Goal: Information Seeking & Learning: Learn about a topic

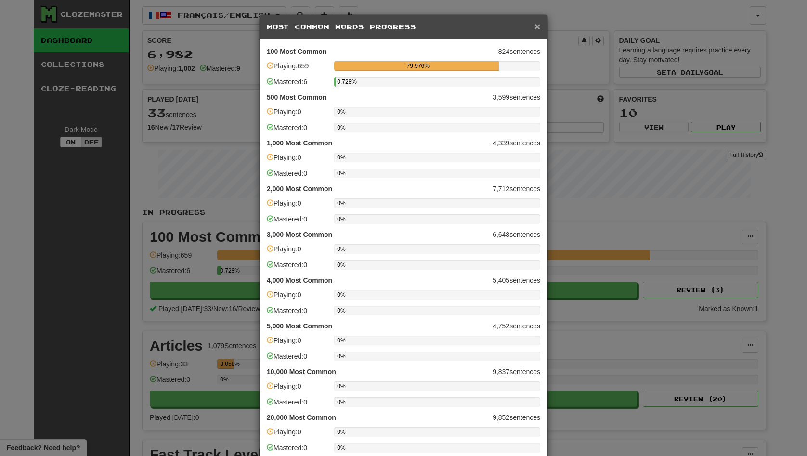
click at [538, 26] on span "×" at bounding box center [538, 26] width 6 height 11
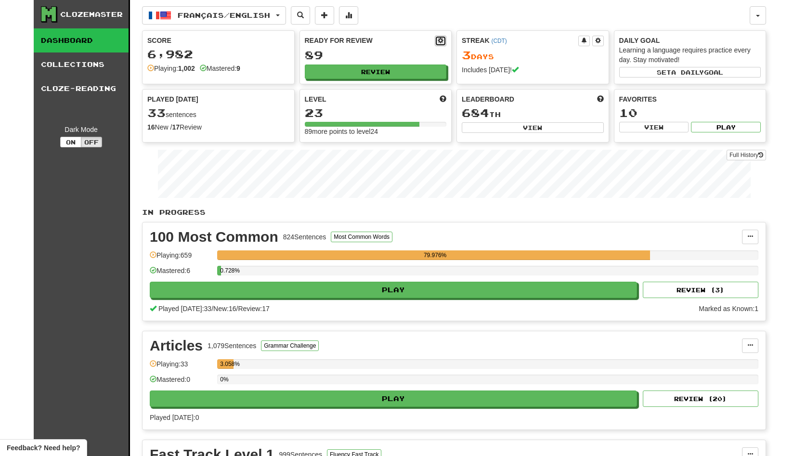
click at [445, 40] on button at bounding box center [441, 41] width 12 height 11
select select "*"
select select "**"
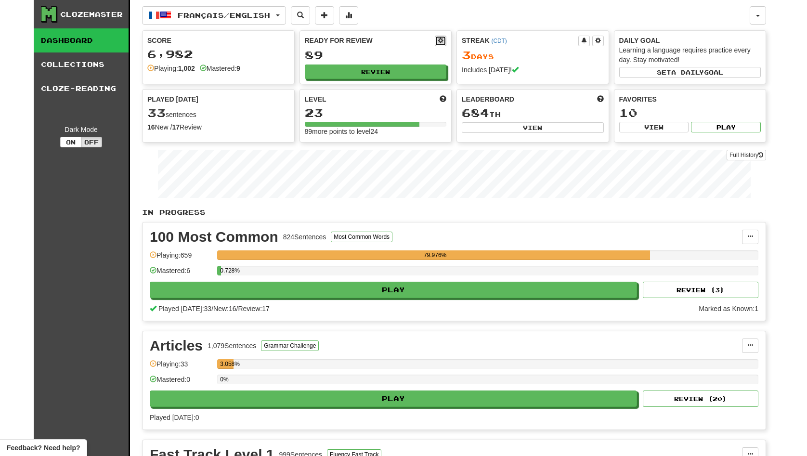
select select "***"
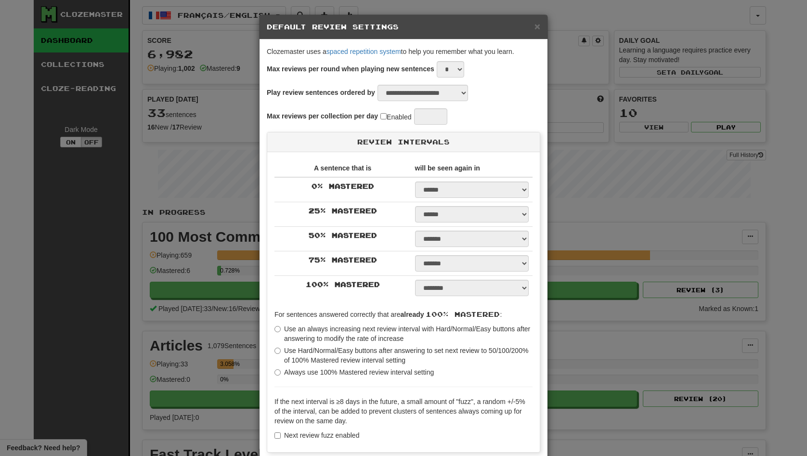
type input "**"
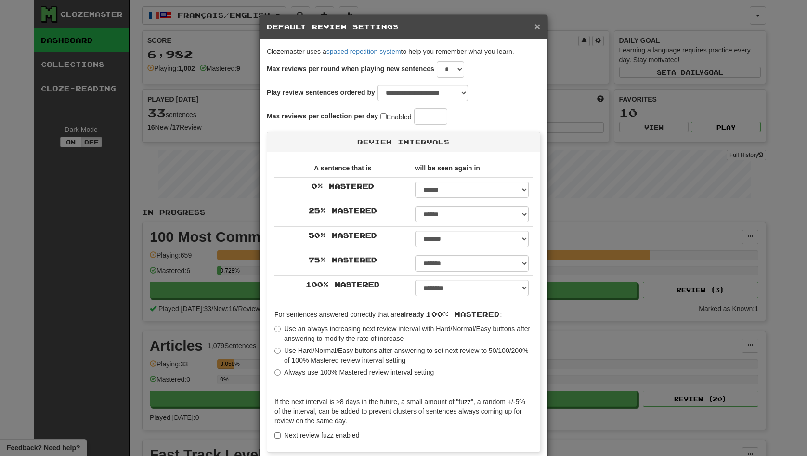
click at [538, 27] on span "×" at bounding box center [538, 26] width 6 height 11
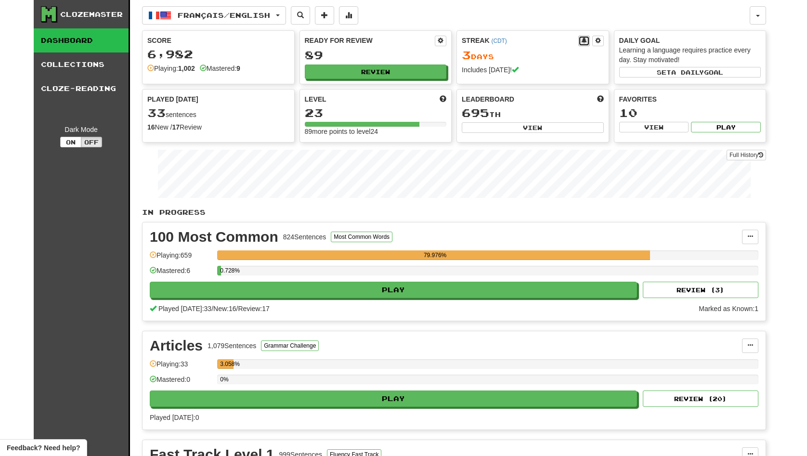
click at [585, 43] on span at bounding box center [584, 41] width 6 height 6
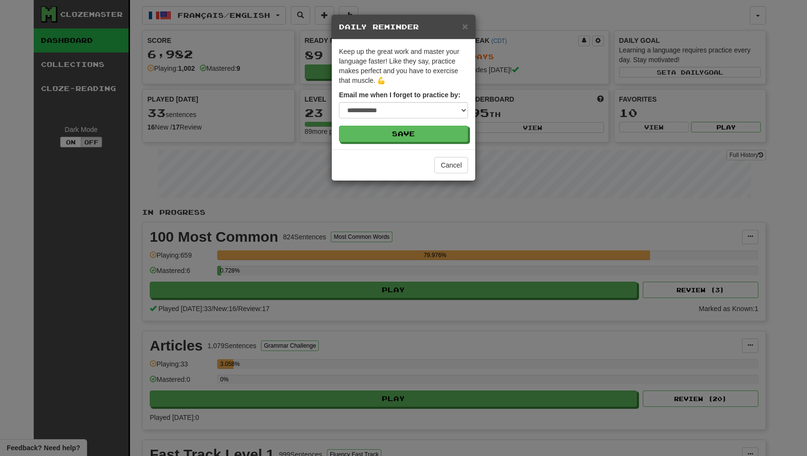
click at [468, 30] on div "× Daily Reminder" at bounding box center [404, 27] width 144 height 25
click at [461, 26] on h5 "Daily Reminder" at bounding box center [403, 27] width 129 height 10
click at [465, 27] on span "×" at bounding box center [465, 26] width 6 height 11
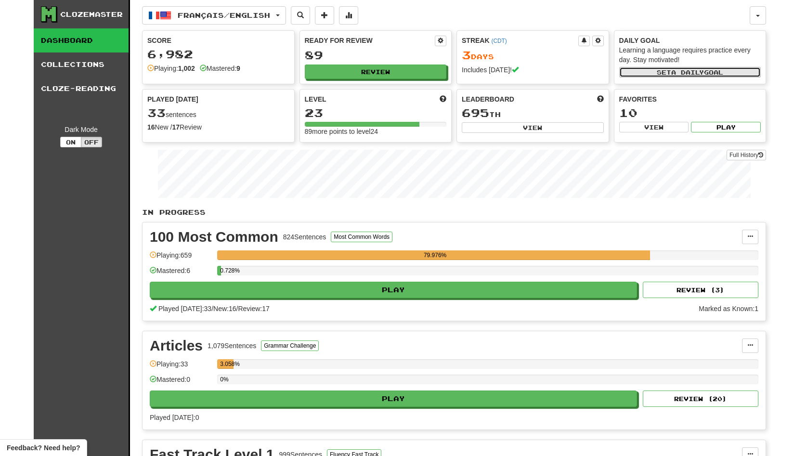
click at [673, 73] on span "a daily" at bounding box center [687, 72] width 33 height 7
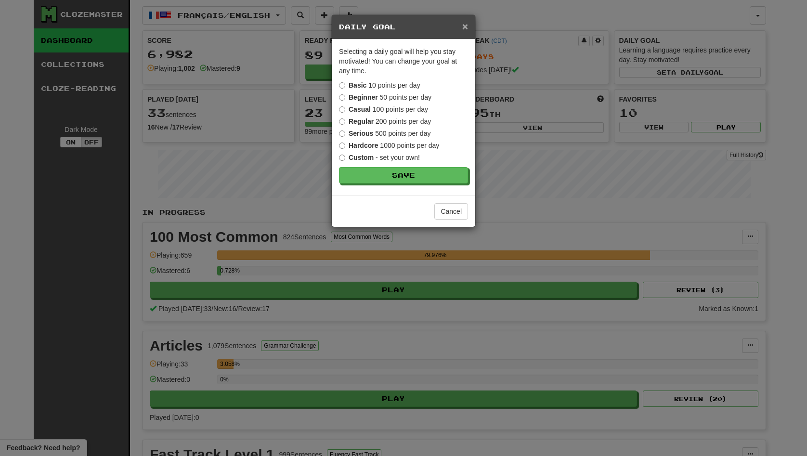
click at [465, 29] on span "×" at bounding box center [465, 26] width 6 height 11
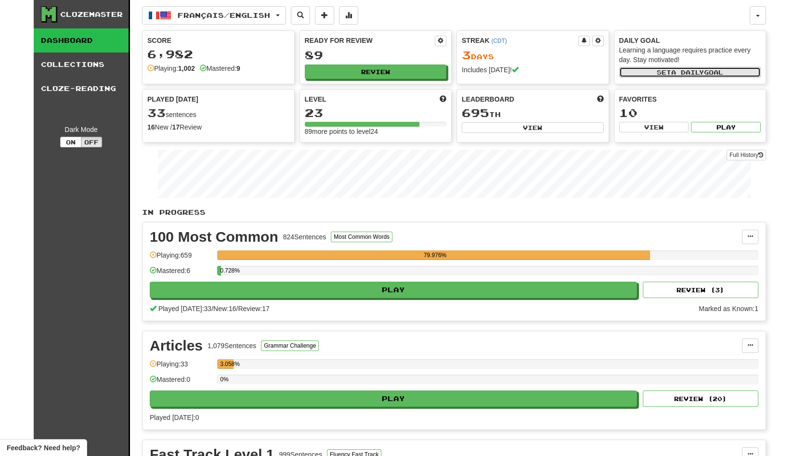
click at [657, 73] on button "Set a daily goal" at bounding box center [690, 72] width 142 height 11
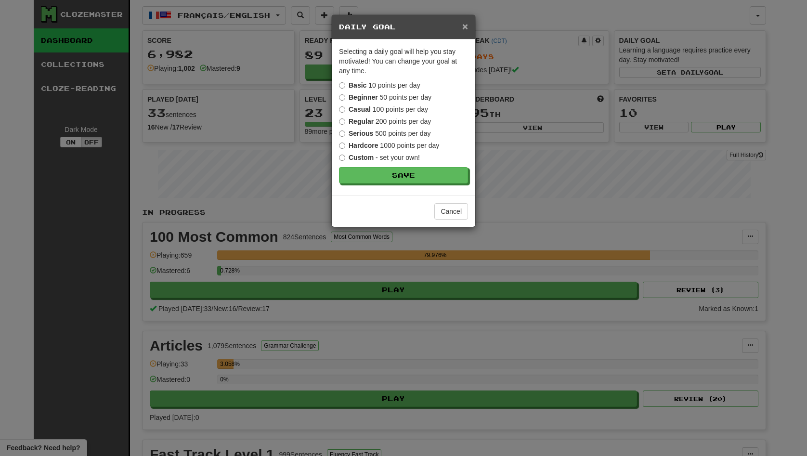
click at [464, 27] on span "×" at bounding box center [465, 26] width 6 height 11
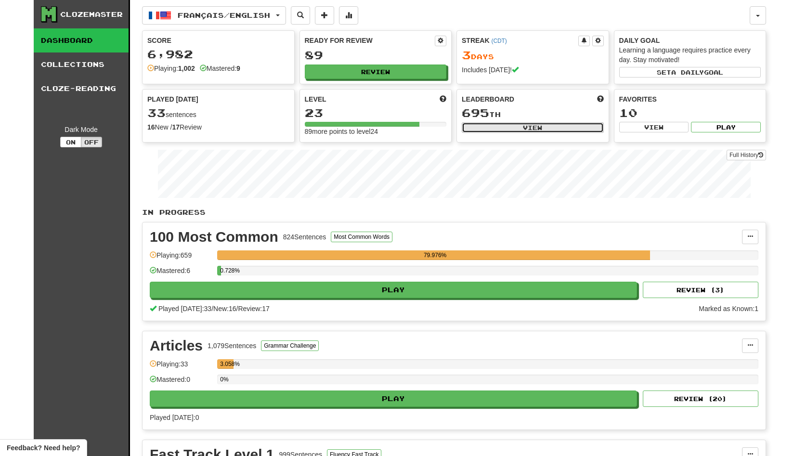
click at [526, 125] on button "View" at bounding box center [533, 127] width 142 height 11
select select "**********"
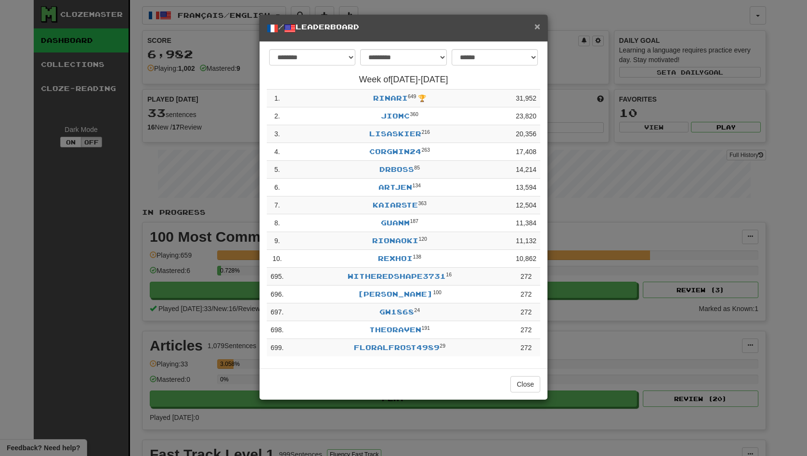
click at [536, 28] on span "×" at bounding box center [538, 26] width 6 height 11
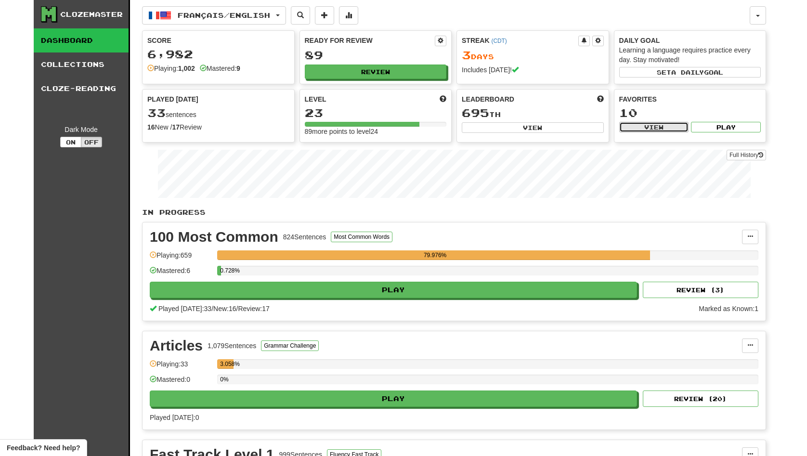
click at [638, 131] on button "View" at bounding box center [654, 127] width 70 height 11
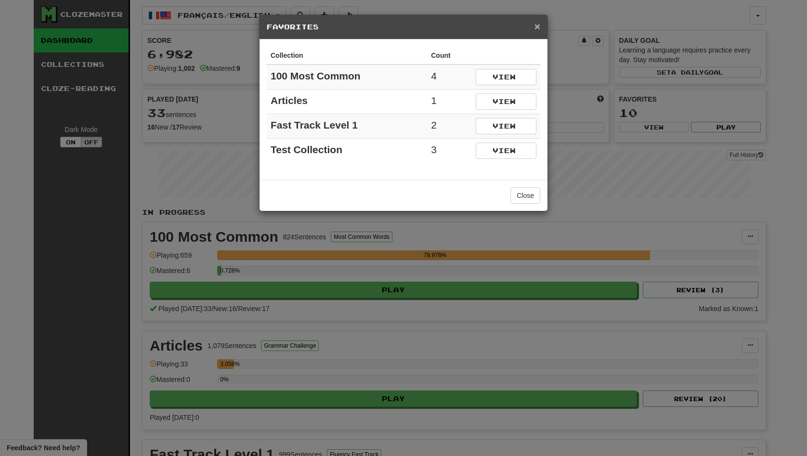
click at [539, 26] on span "×" at bounding box center [538, 26] width 6 height 11
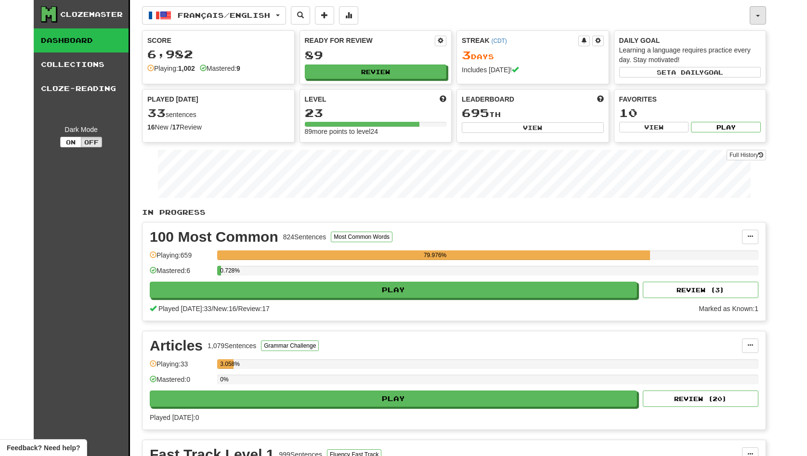
click at [757, 19] on button "button" at bounding box center [758, 15] width 16 height 18
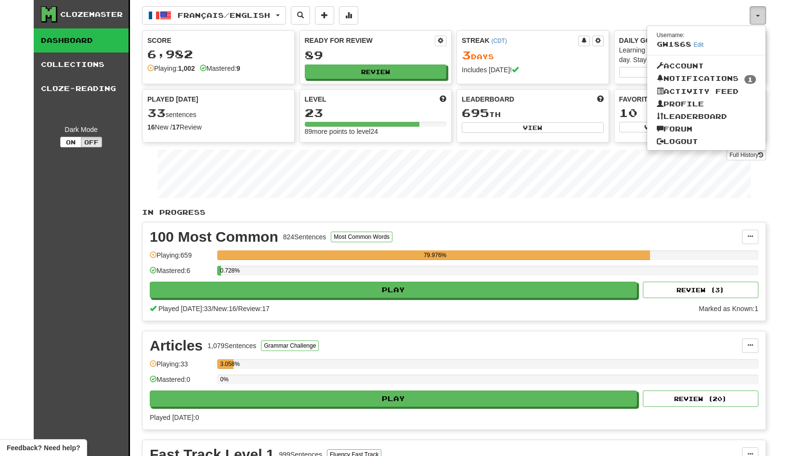
click at [757, 19] on button "button" at bounding box center [758, 15] width 16 height 18
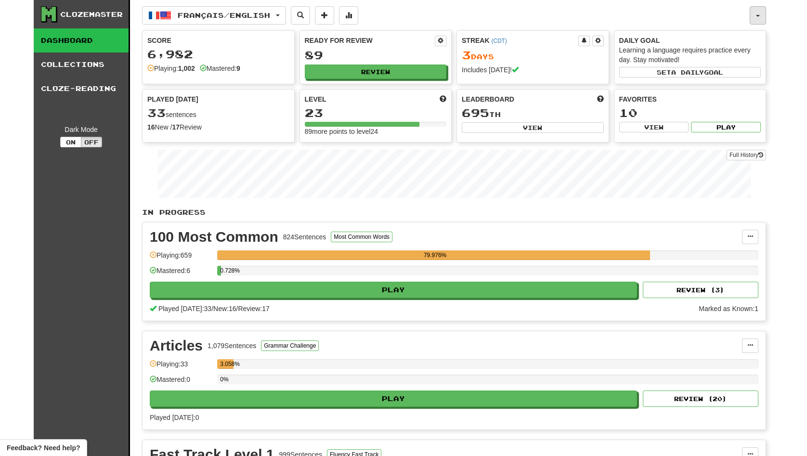
click at [757, 19] on button "button" at bounding box center [758, 15] width 16 height 18
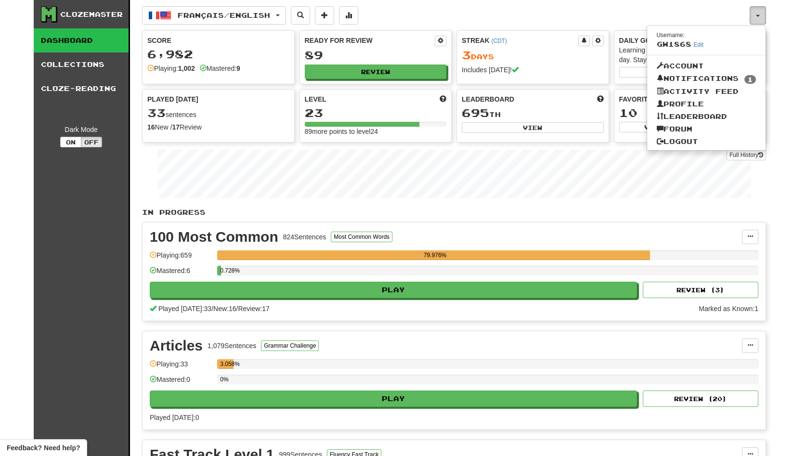
click at [759, 13] on button "button" at bounding box center [758, 15] width 16 height 18
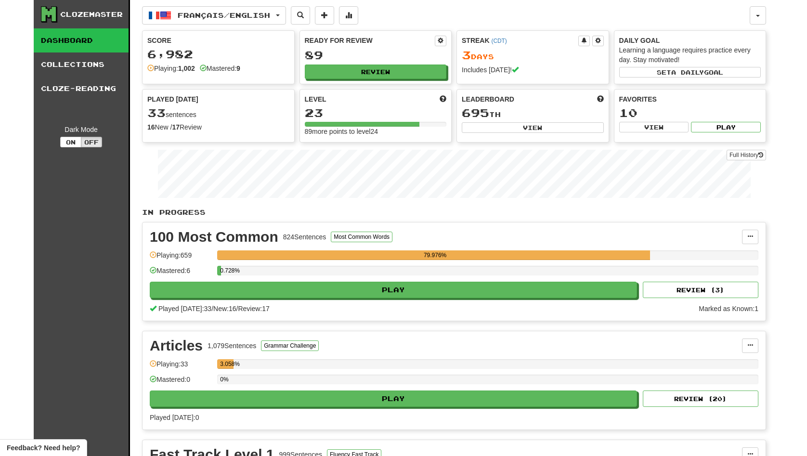
click at [770, 15] on div "Clozemaster Dashboard Collections Cloze-Reading Dark Mode On Off Dashboard Coll…" at bounding box center [404, 448] width 740 height 897
click at [763, 15] on button "button" at bounding box center [758, 15] width 16 height 18
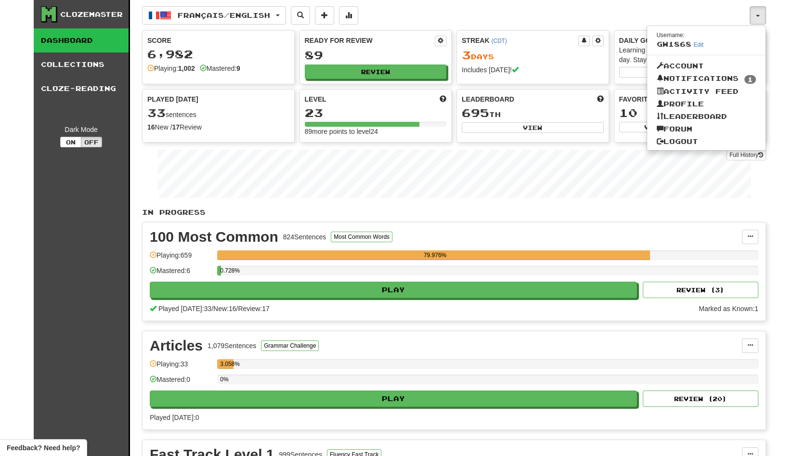
click at [778, 61] on div "Clozemaster Dashboard Collections Cloze-Reading Dark Mode On Off Dashboard Coll…" at bounding box center [403, 448] width 807 height 897
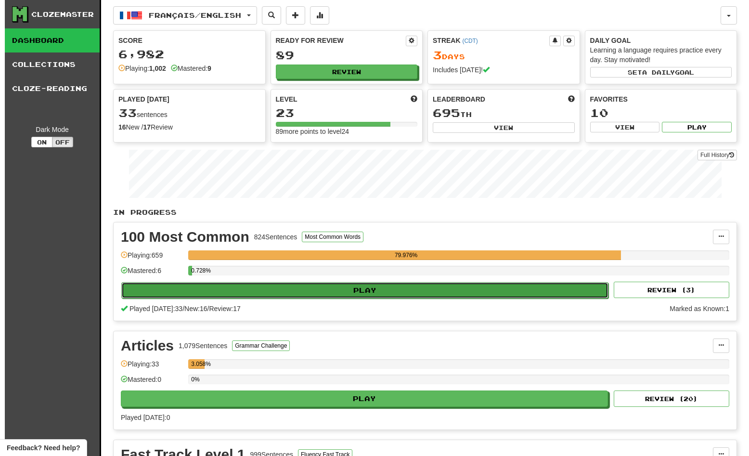
click at [509, 295] on button "Play" at bounding box center [364, 290] width 487 height 16
select select "**"
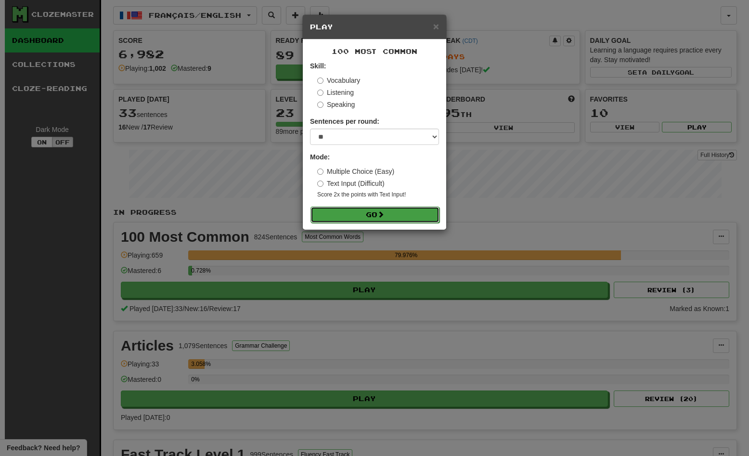
click at [384, 218] on span at bounding box center [381, 214] width 7 height 7
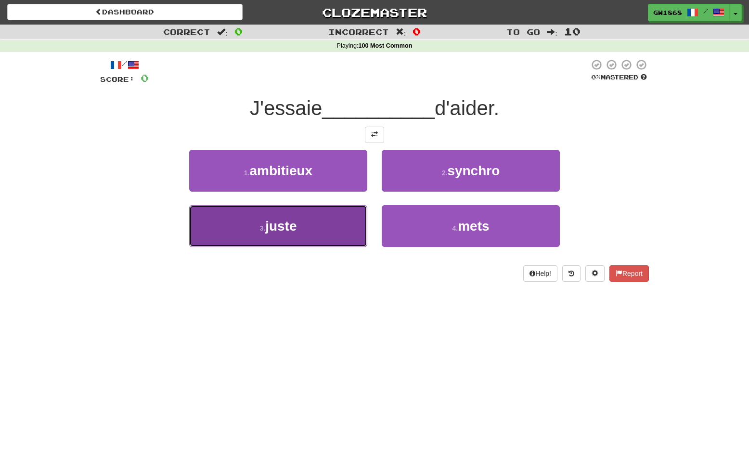
click at [318, 221] on button "3 . juste" at bounding box center [278, 226] width 178 height 42
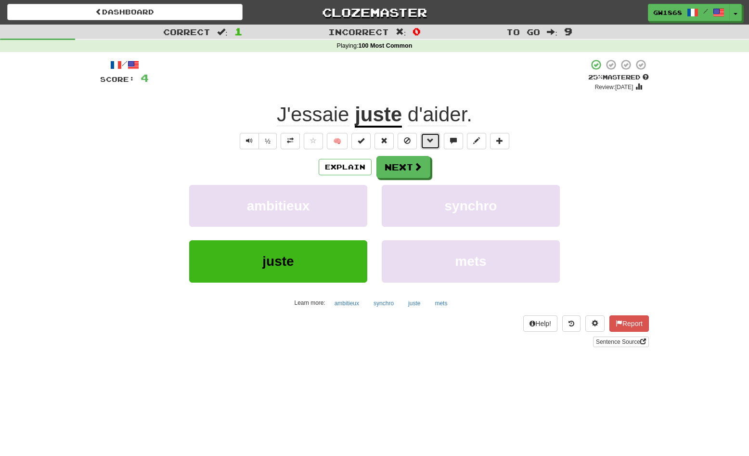
click at [433, 144] on span at bounding box center [430, 140] width 7 height 7
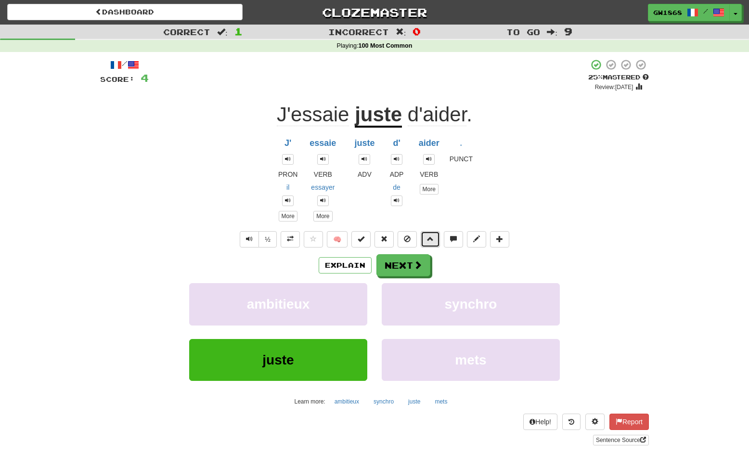
click at [431, 239] on span at bounding box center [430, 239] width 7 height 7
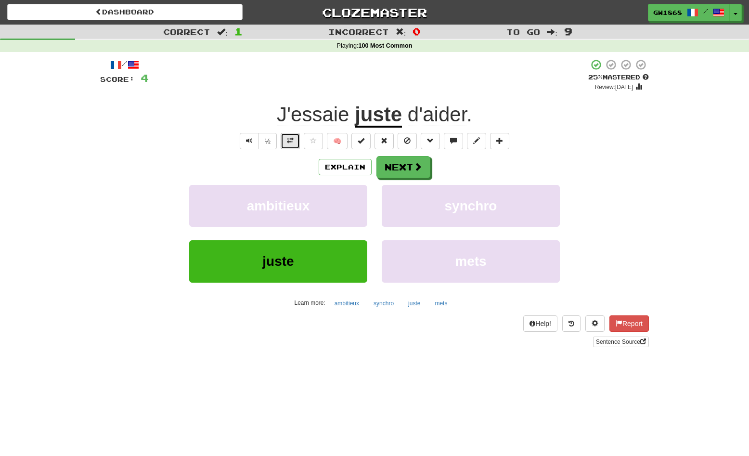
click at [295, 141] on button at bounding box center [290, 141] width 19 height 16
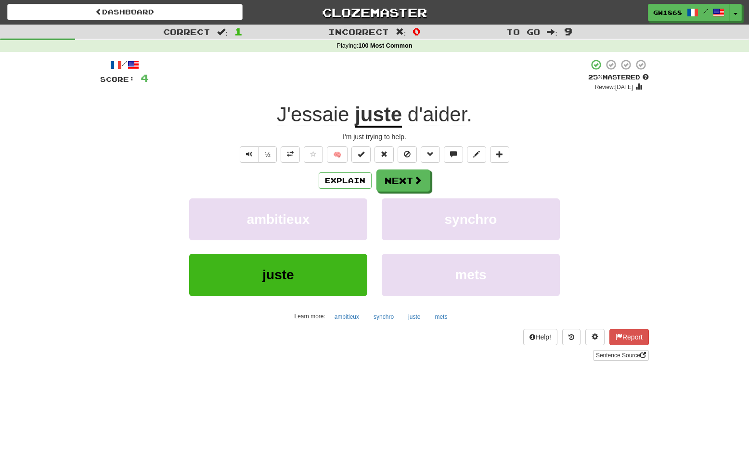
click at [289, 163] on div "/ Score: 4 + 4 25 % Mastered Review: 2025-08-21 J'essaie juste d'aider . I'm ju…" at bounding box center [374, 210] width 549 height 302
click at [289, 158] on button at bounding box center [290, 154] width 19 height 16
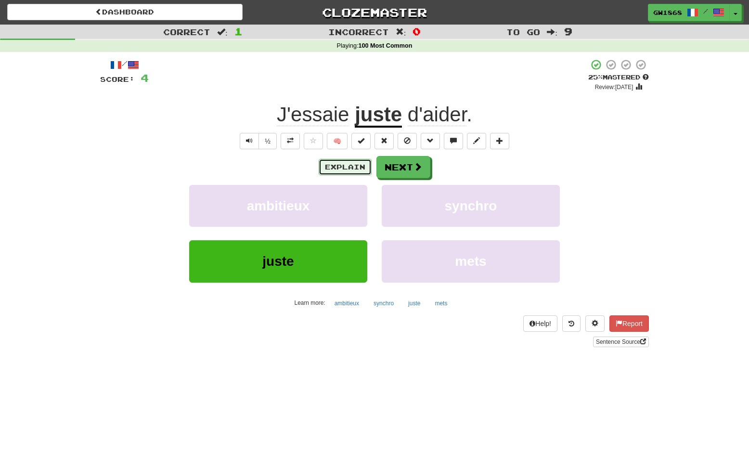
click at [336, 170] on button "Explain" at bounding box center [345, 167] width 53 height 16
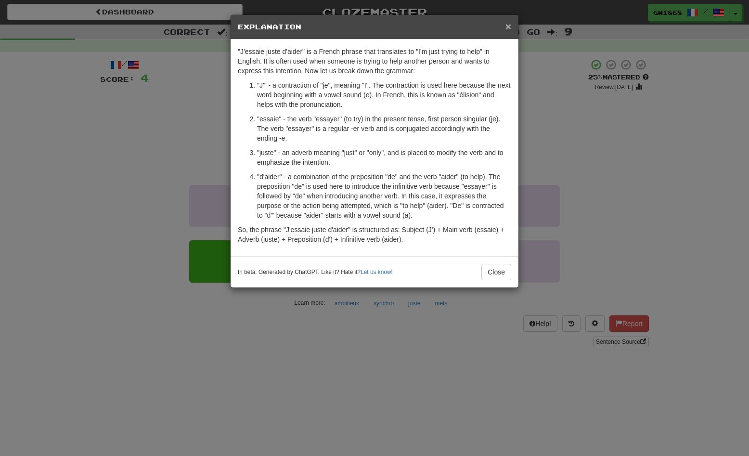
click at [510, 28] on span "×" at bounding box center [509, 26] width 6 height 11
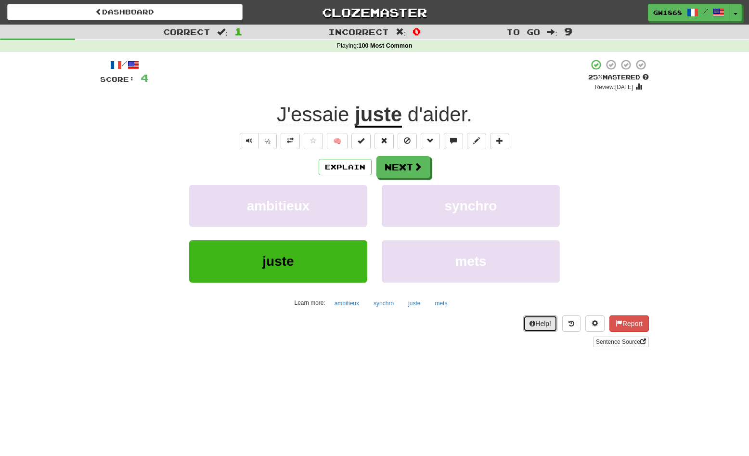
click at [535, 322] on button "Help!" at bounding box center [541, 324] width 34 height 16
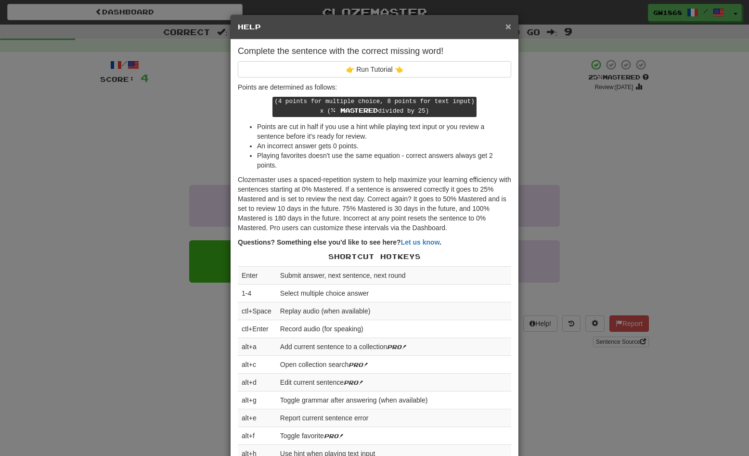
click at [506, 29] on span "×" at bounding box center [509, 26] width 6 height 11
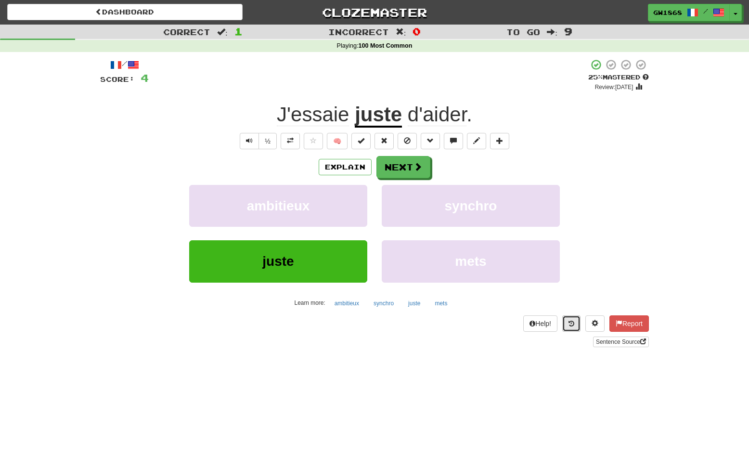
click at [569, 316] on button at bounding box center [572, 324] width 18 height 16
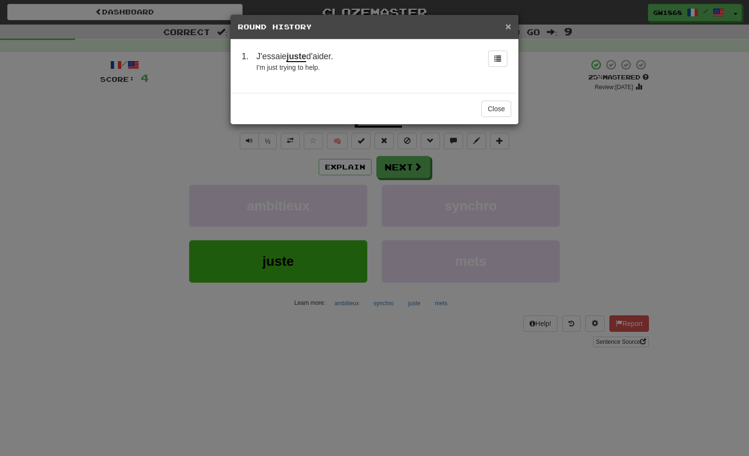
click at [506, 28] on span "×" at bounding box center [509, 26] width 6 height 11
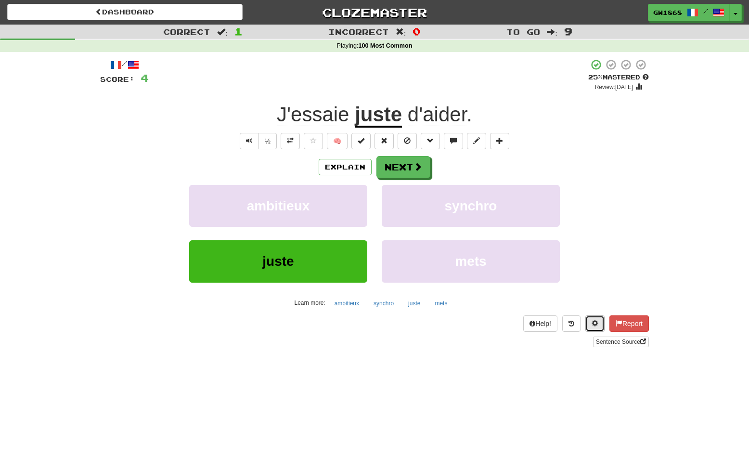
click at [594, 323] on span at bounding box center [595, 323] width 7 height 7
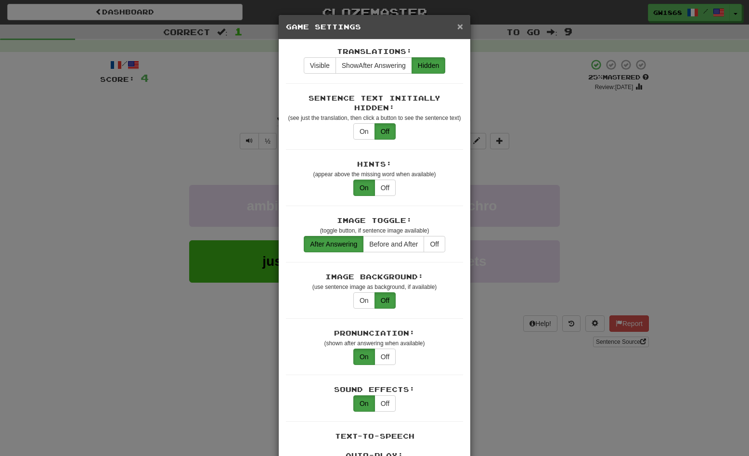
click at [463, 27] on span "×" at bounding box center [461, 26] width 6 height 11
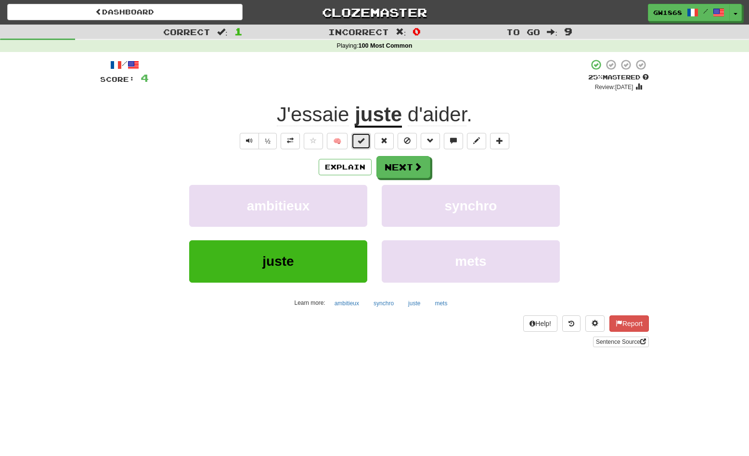
click at [365, 143] on button at bounding box center [361, 141] width 19 height 16
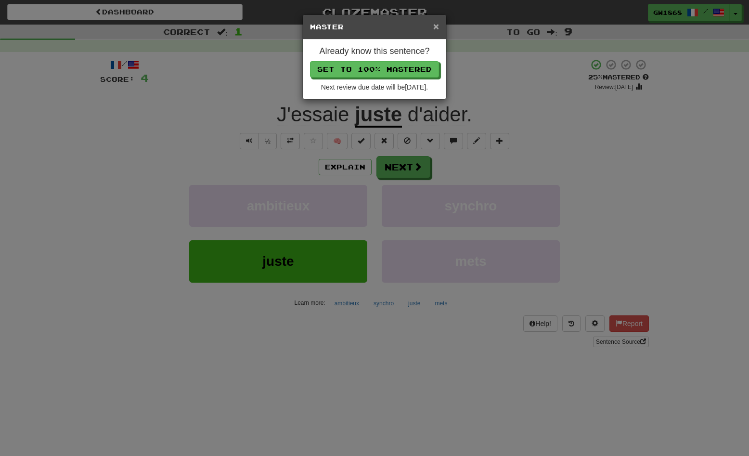
click at [439, 25] on span "×" at bounding box center [437, 26] width 6 height 11
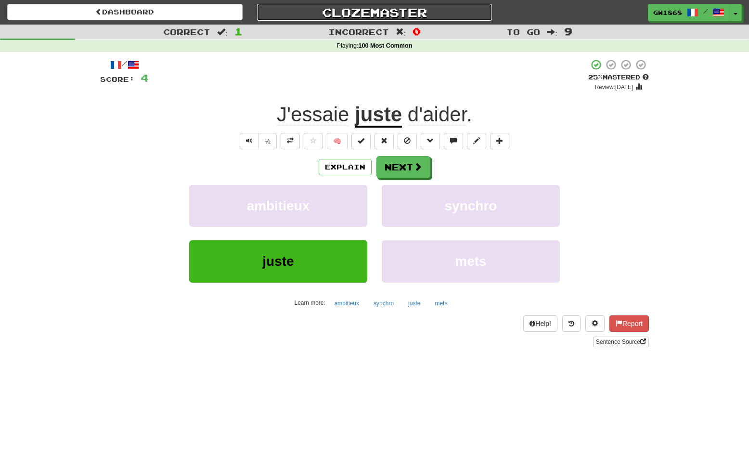
click at [331, 14] on link "Clozemaster" at bounding box center [375, 12] width 236 height 17
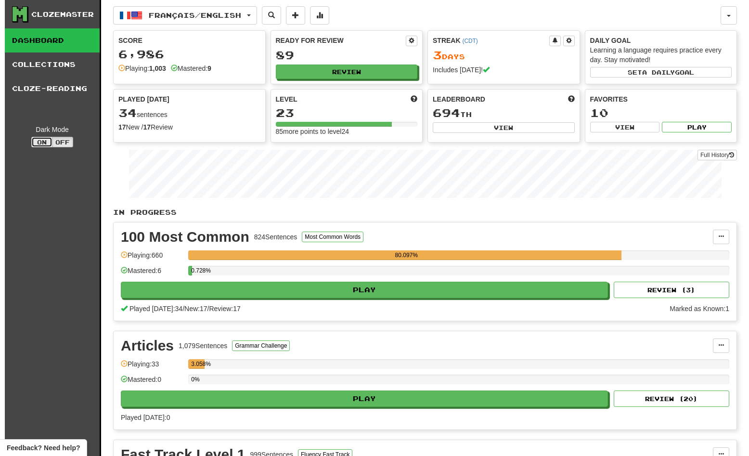
click at [42, 142] on button "On" at bounding box center [41, 142] width 21 height 11
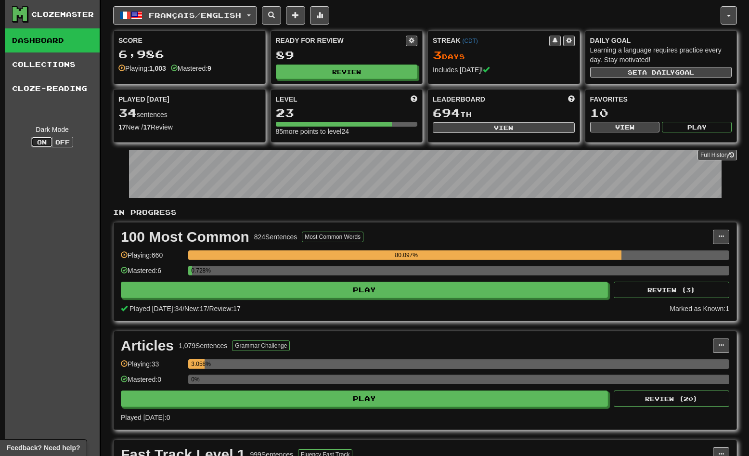
type button "dark"
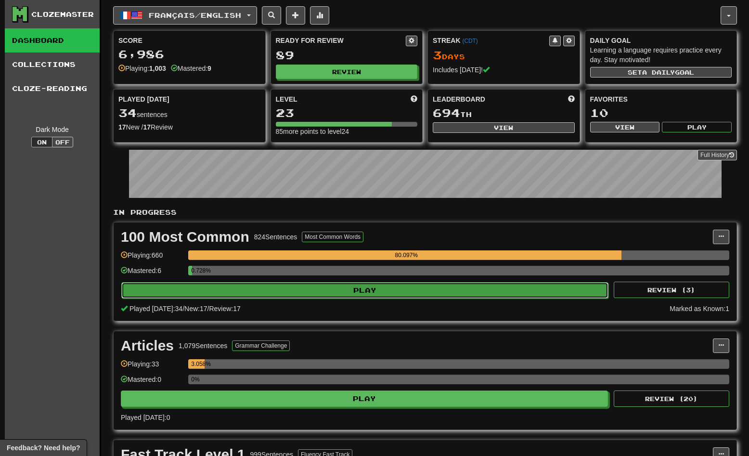
click at [423, 292] on button "Play" at bounding box center [364, 290] width 487 height 16
select select "**"
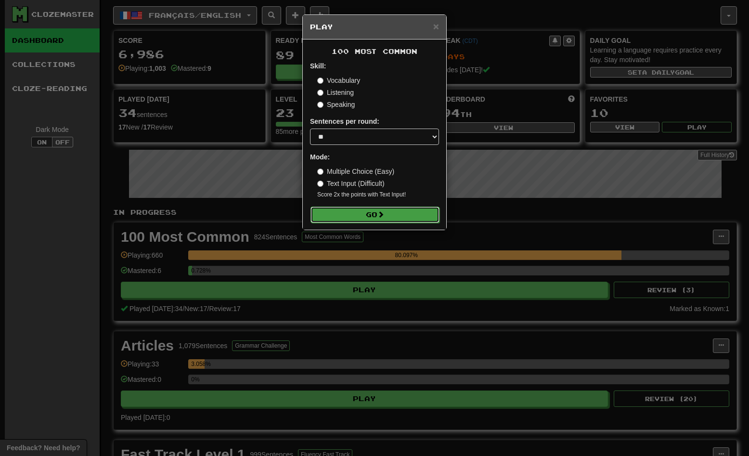
click at [387, 219] on button "Go" at bounding box center [375, 215] width 129 height 16
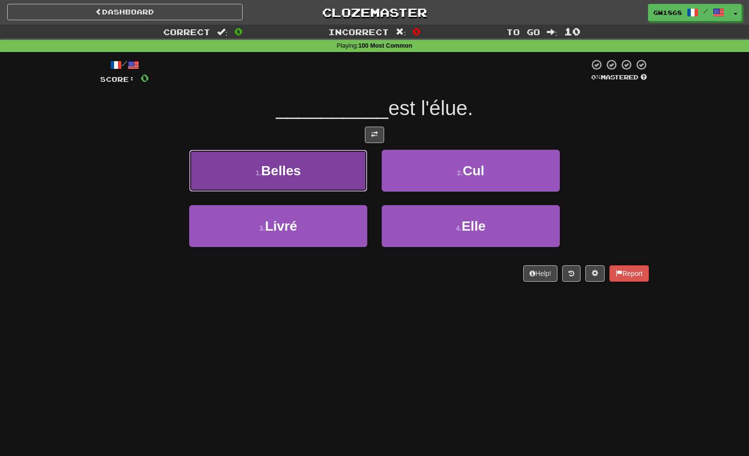
click at [293, 174] on span "Belles" at bounding box center [282, 170] width 40 height 15
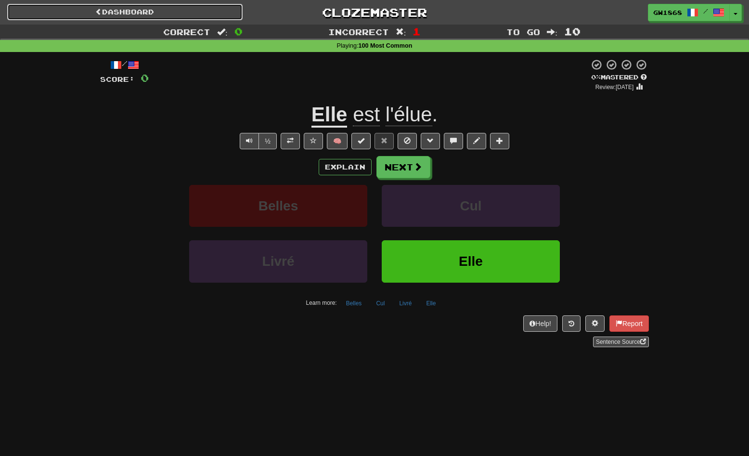
click at [101, 12] on link "Dashboard" at bounding box center [125, 12] width 236 height 16
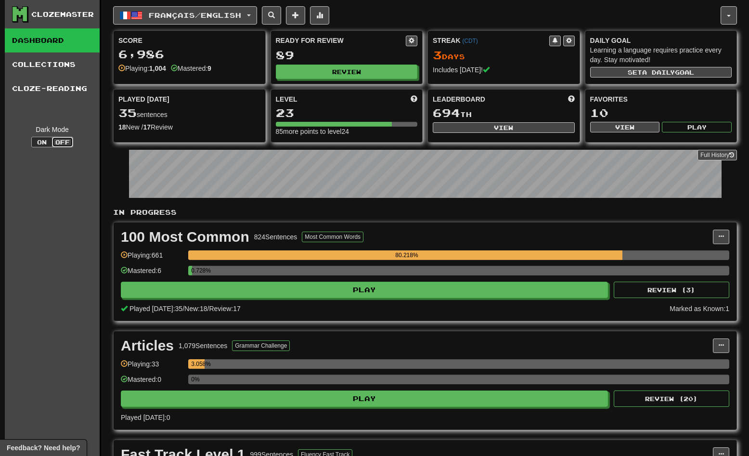
click at [62, 140] on button "Off" at bounding box center [62, 142] width 21 height 11
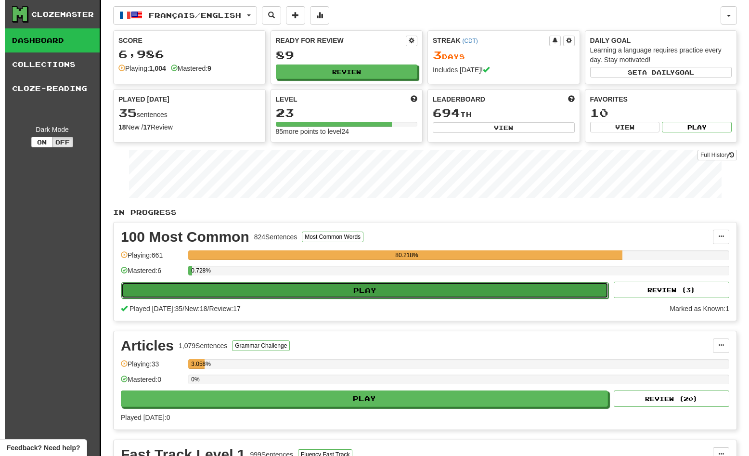
click at [237, 295] on button "Play" at bounding box center [364, 290] width 487 height 16
select select "**"
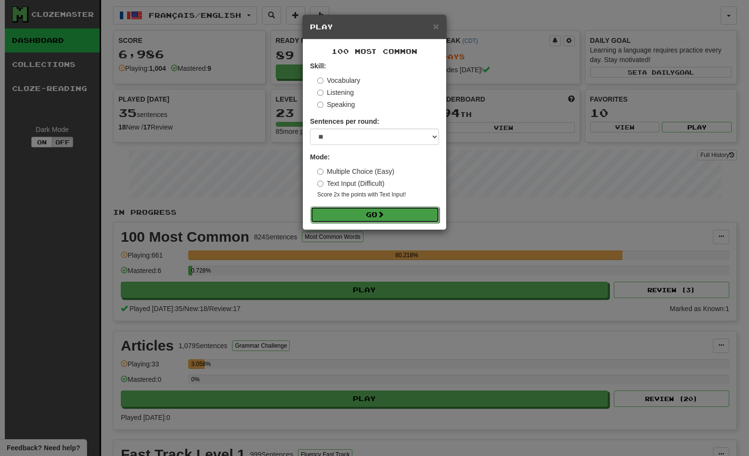
click at [352, 207] on button "Go" at bounding box center [375, 215] width 129 height 16
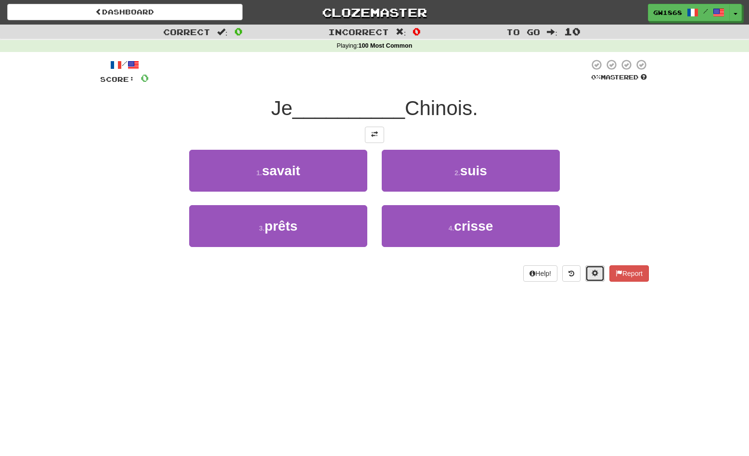
click at [591, 279] on button at bounding box center [595, 273] width 19 height 16
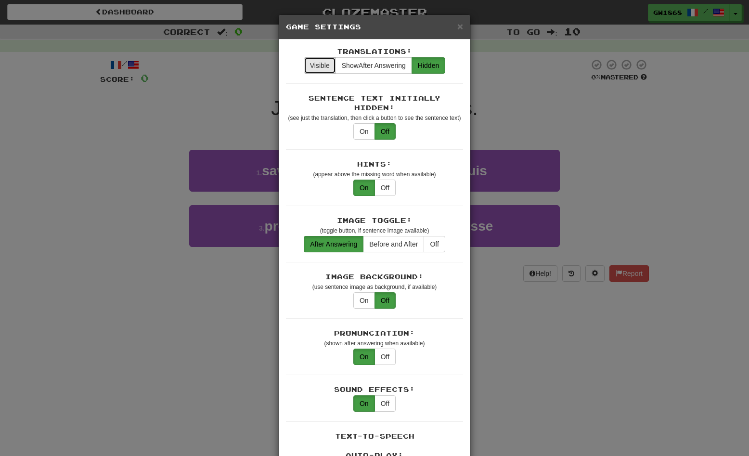
click at [314, 62] on button "Visible" at bounding box center [320, 65] width 32 height 16
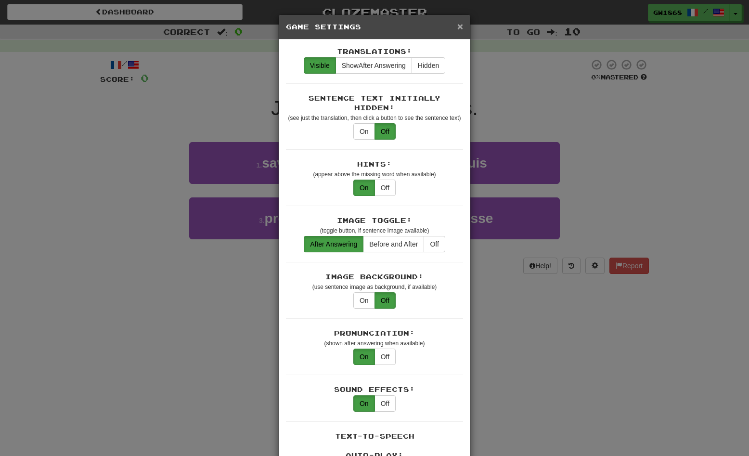
click at [460, 30] on span "×" at bounding box center [461, 26] width 6 height 11
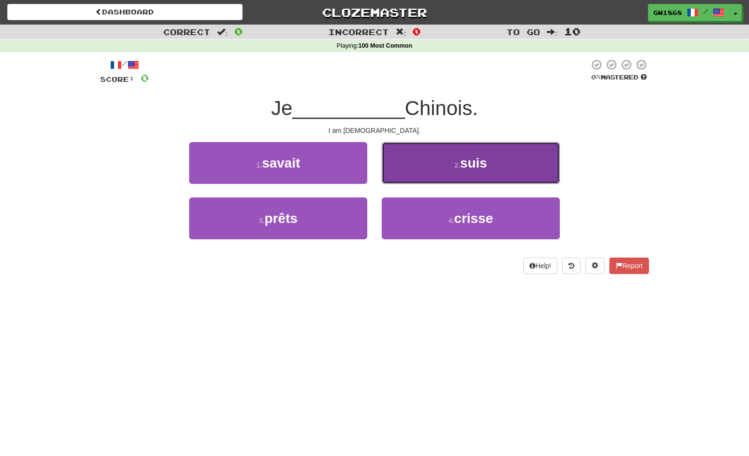
click at [429, 165] on button "2 . suis" at bounding box center [471, 163] width 178 height 42
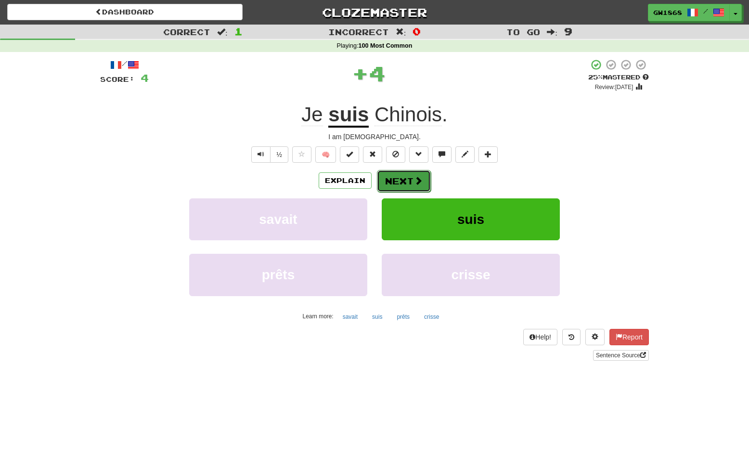
click at [394, 181] on button "Next" at bounding box center [404, 181] width 54 height 22
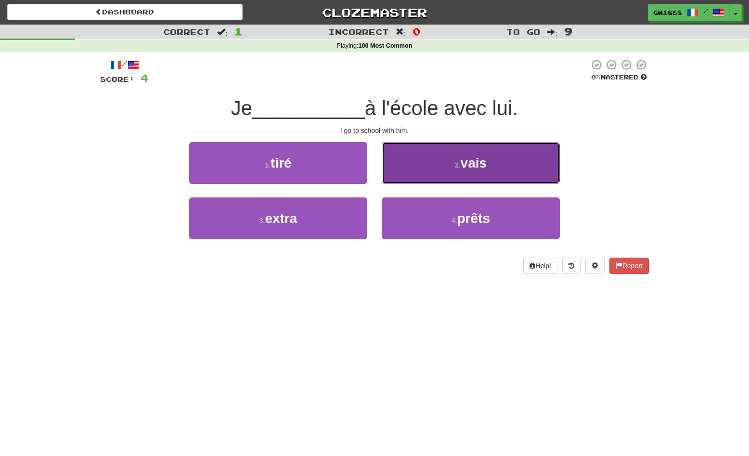
click at [421, 171] on button "2 . vais" at bounding box center [471, 163] width 178 height 42
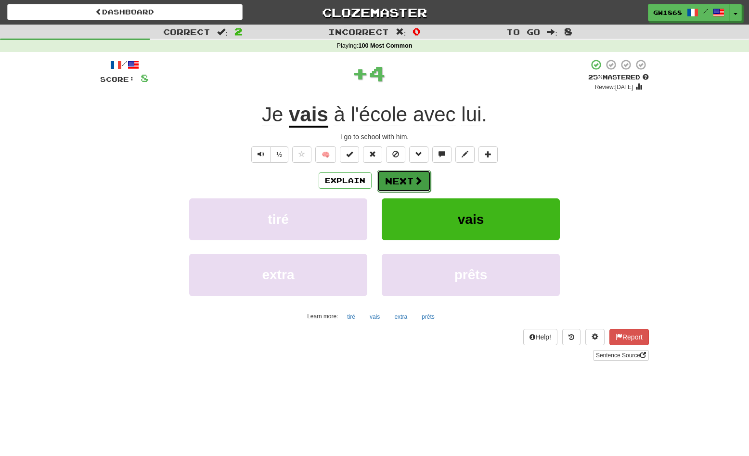
click at [404, 177] on button "Next" at bounding box center [404, 181] width 54 height 22
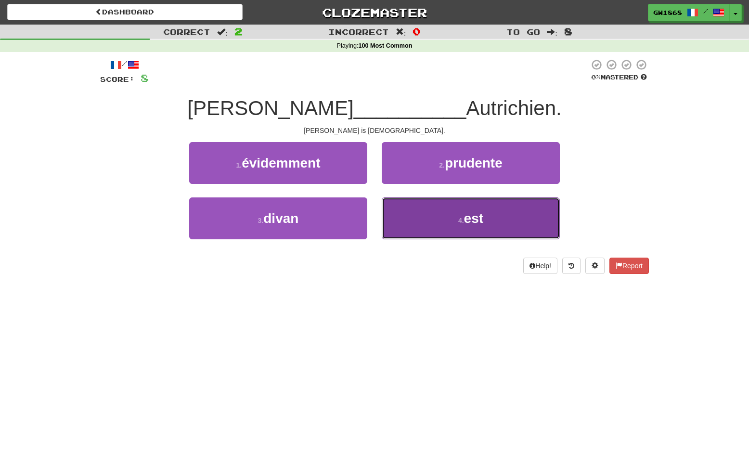
click at [421, 225] on button "4 . est" at bounding box center [471, 218] width 178 height 42
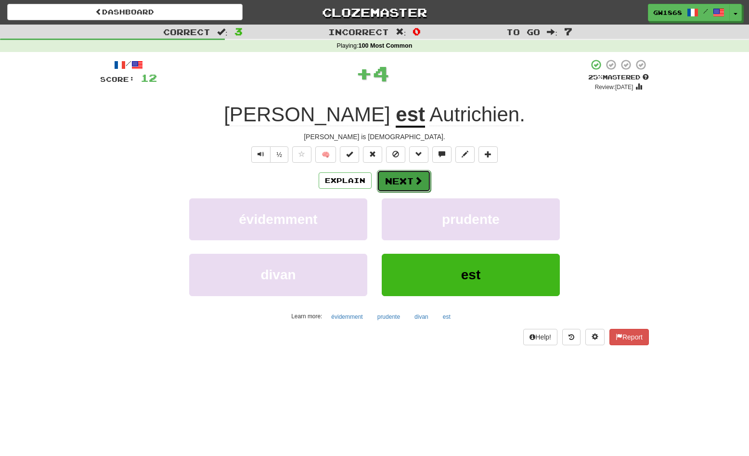
click at [405, 184] on button "Next" at bounding box center [404, 181] width 54 height 22
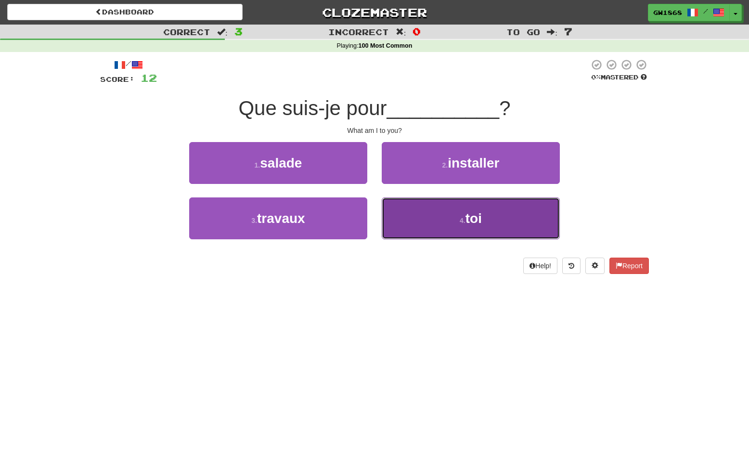
click at [412, 220] on button "4 . toi" at bounding box center [471, 218] width 178 height 42
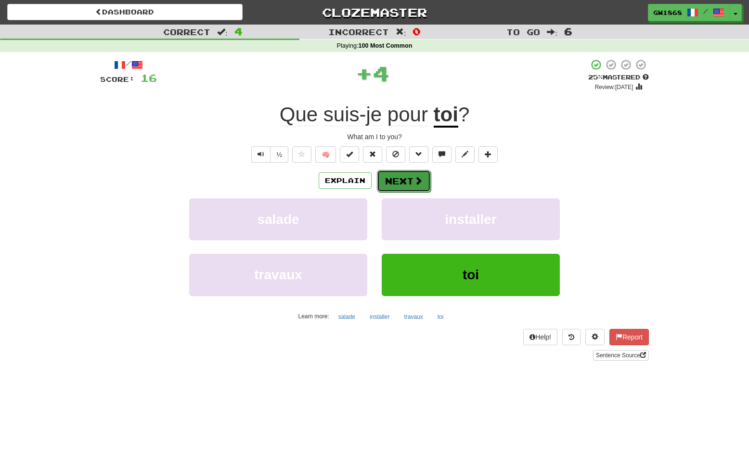
click at [399, 184] on button "Next" at bounding box center [404, 181] width 54 height 22
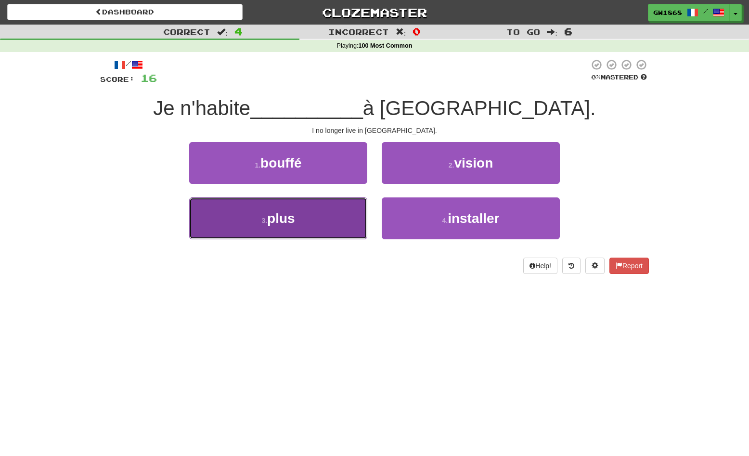
click at [328, 214] on button "3 . plus" at bounding box center [278, 218] width 178 height 42
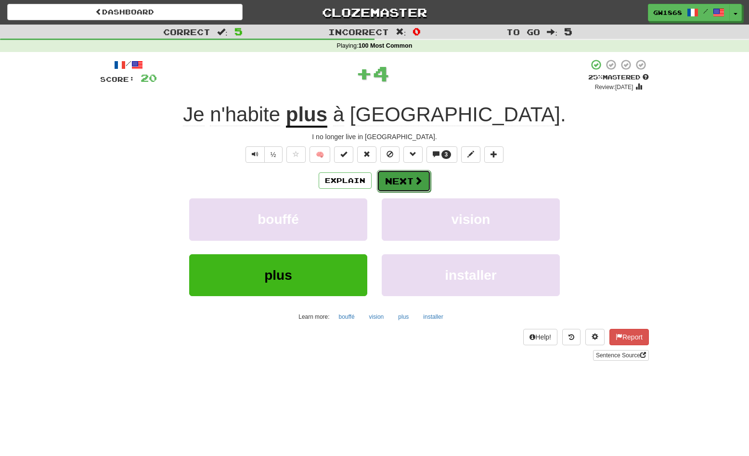
click at [403, 187] on button "Next" at bounding box center [404, 181] width 54 height 22
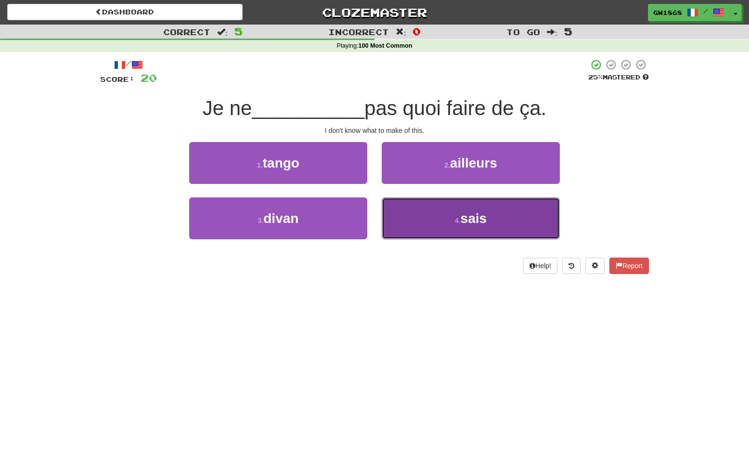
click at [406, 213] on button "4 . sais" at bounding box center [471, 218] width 178 height 42
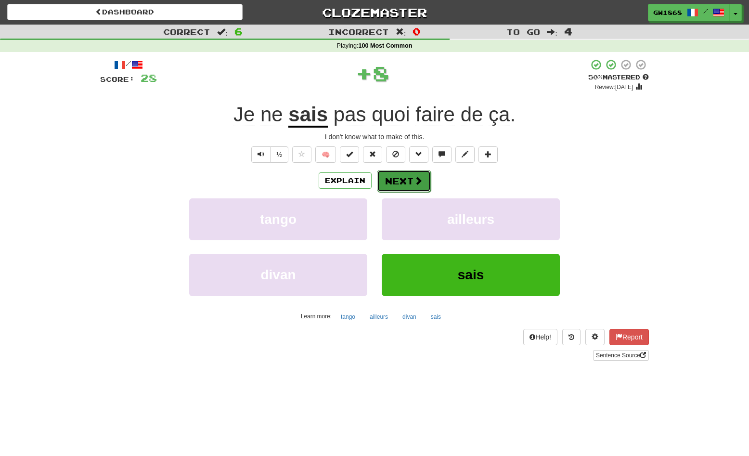
click at [396, 185] on button "Next" at bounding box center [404, 181] width 54 height 22
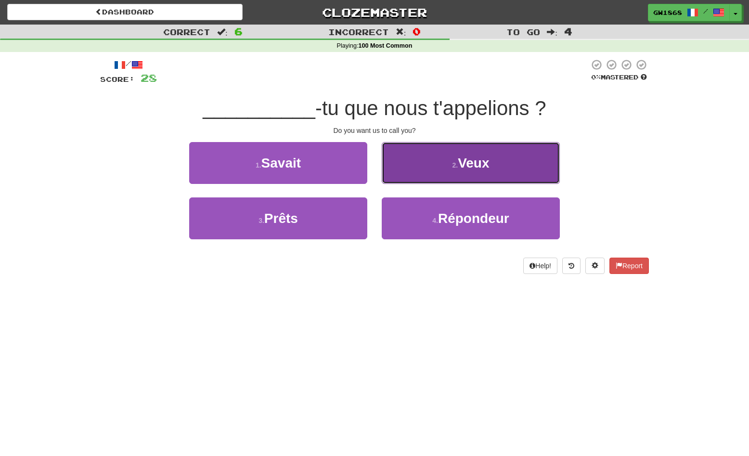
click at [408, 179] on button "2 . Veux" at bounding box center [471, 163] width 178 height 42
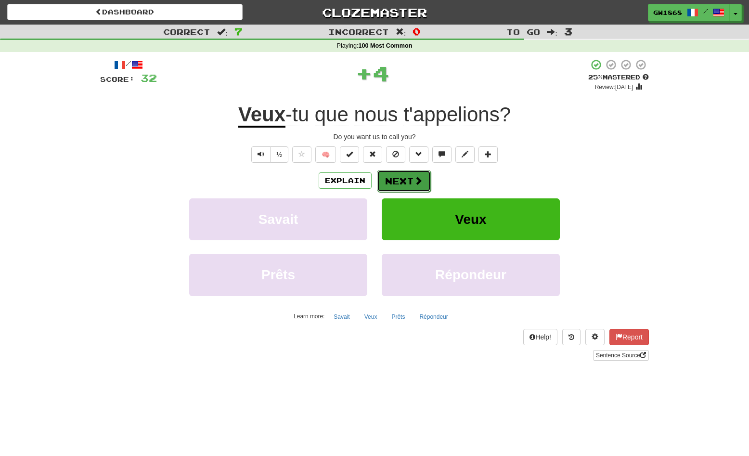
click at [398, 182] on button "Next" at bounding box center [404, 181] width 54 height 22
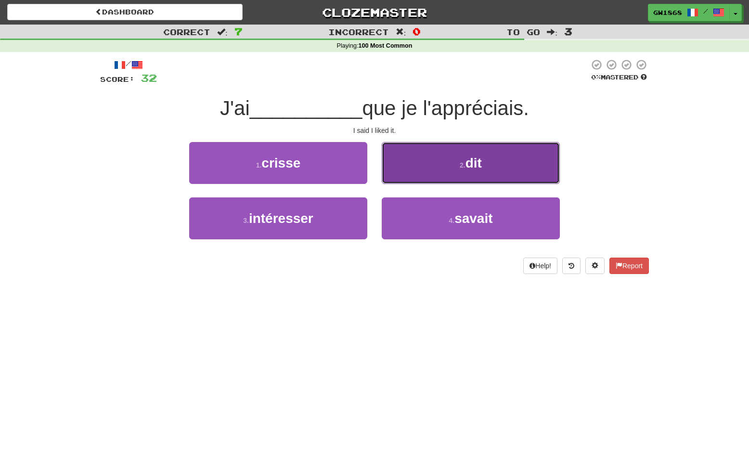
click at [408, 179] on button "2 . dit" at bounding box center [471, 163] width 178 height 42
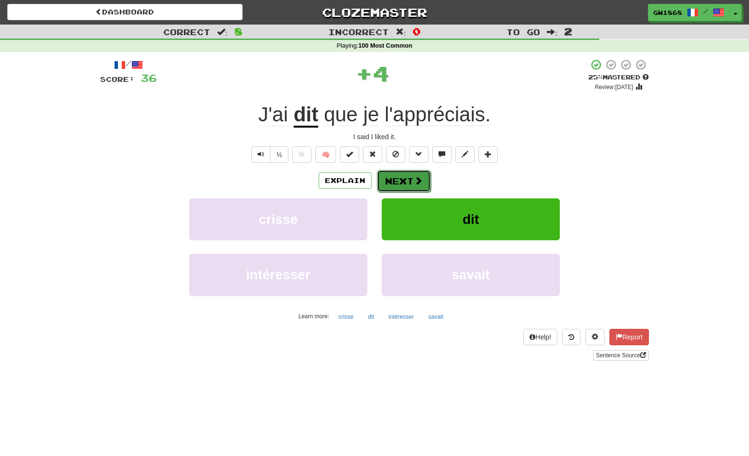
click at [405, 183] on button "Next" at bounding box center [404, 181] width 54 height 22
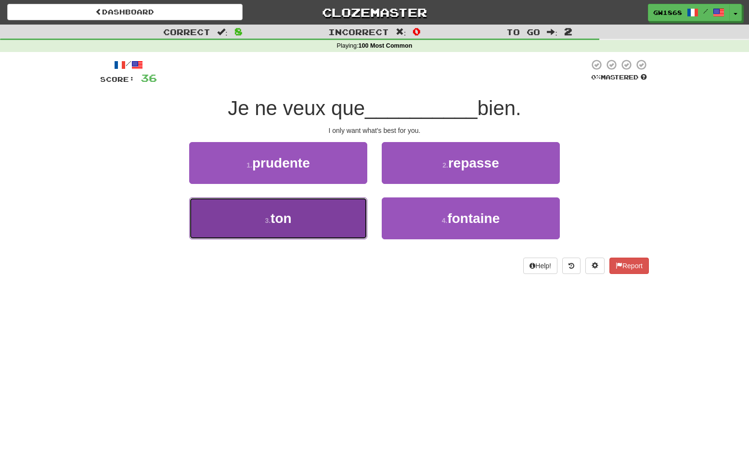
click at [326, 221] on button "3 . ton" at bounding box center [278, 218] width 178 height 42
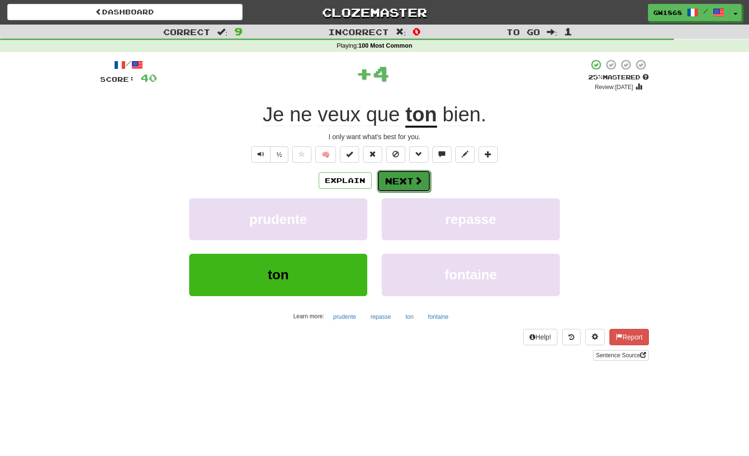
click at [389, 184] on button "Next" at bounding box center [404, 181] width 54 height 22
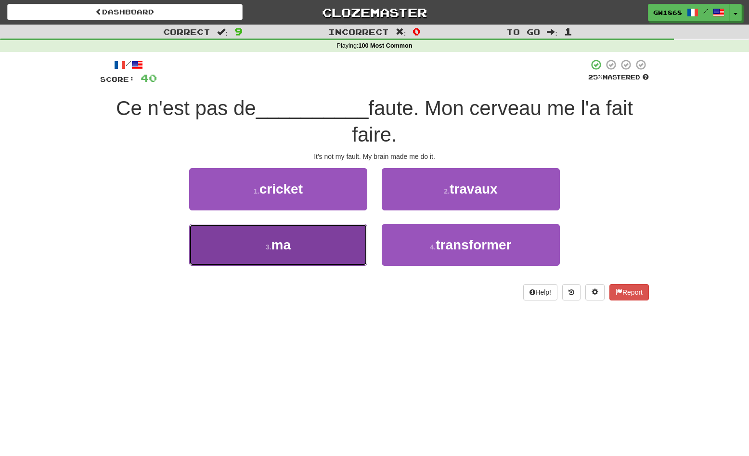
click at [332, 227] on button "3 . ma" at bounding box center [278, 245] width 178 height 42
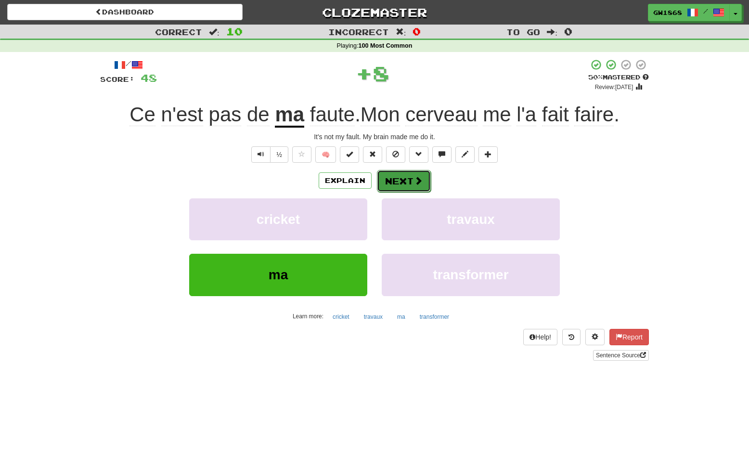
click at [392, 181] on button "Next" at bounding box center [404, 181] width 54 height 22
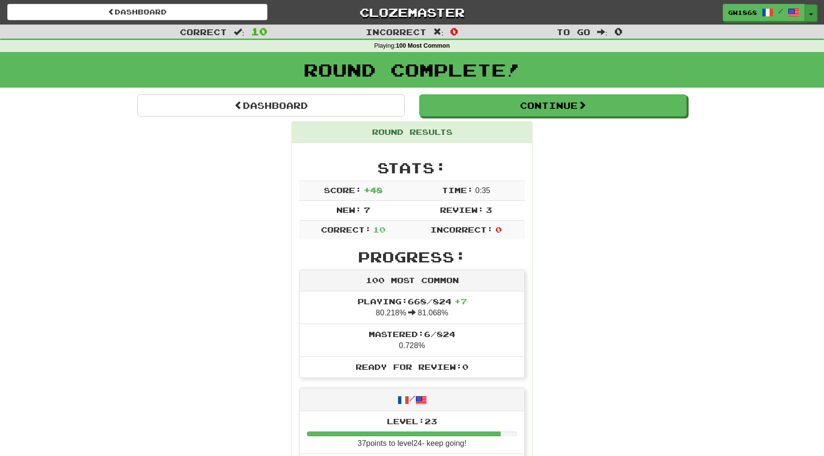
click at [749, 13] on button "Toggle Dropdown" at bounding box center [810, 12] width 13 height 17
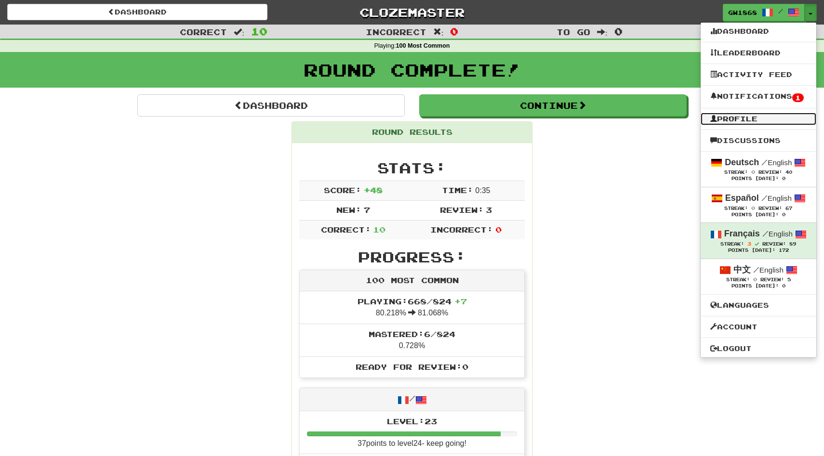
click at [731, 116] on link "Profile" at bounding box center [758, 119] width 116 height 13
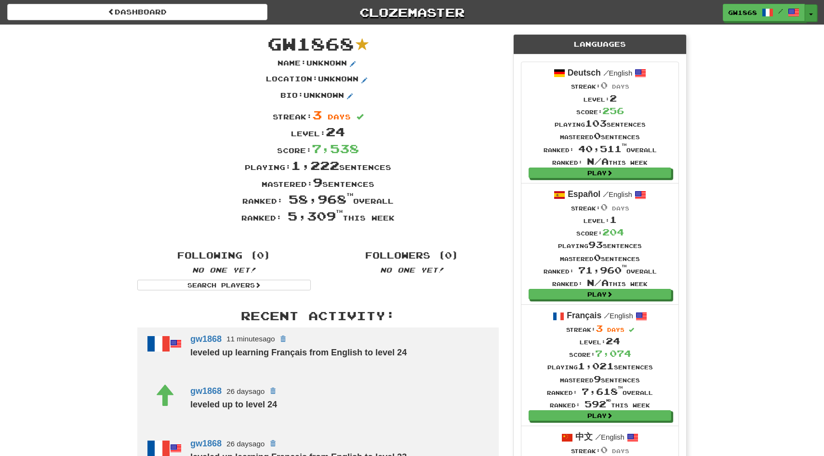
click at [814, 15] on button "Toggle Dropdown" at bounding box center [810, 12] width 13 height 17
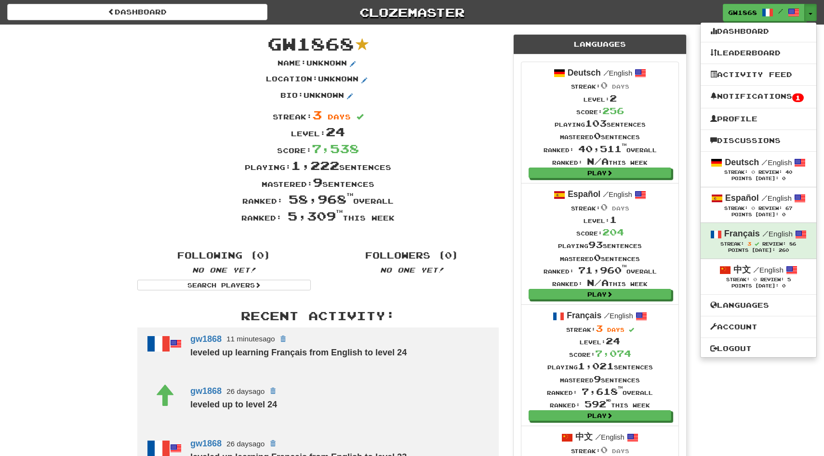
click at [648, 13] on div "gw1868 / Toggle Dropdown Dashboard Leaderboard Activity Feed Notifications 1 Pr…" at bounding box center [686, 12] width 275 height 17
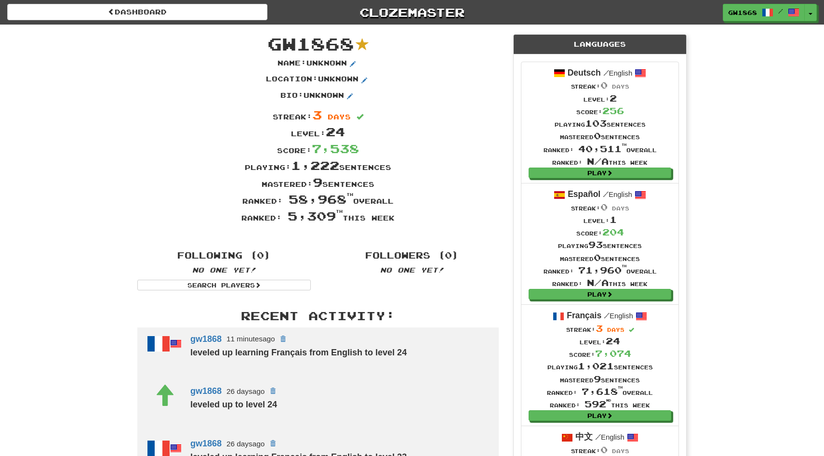
click at [763, 158] on div "Dashboard Clozemaster gw1868 / Toggle Dropdown Dashboard Leaderboard Activity F…" at bounding box center [412, 425] width 824 height 851
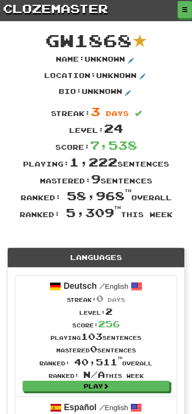
click at [175, 155] on div "Playing: 1,222 sentences" at bounding box center [96, 162] width 192 height 17
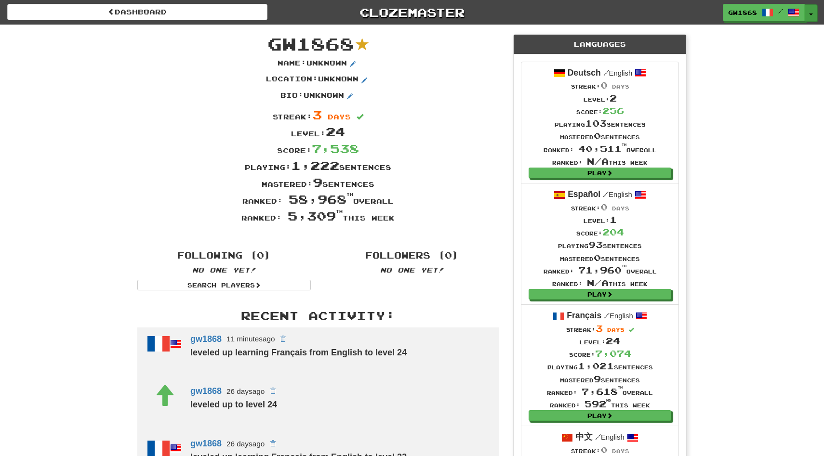
click at [807, 15] on button "Toggle Dropdown" at bounding box center [810, 12] width 13 height 17
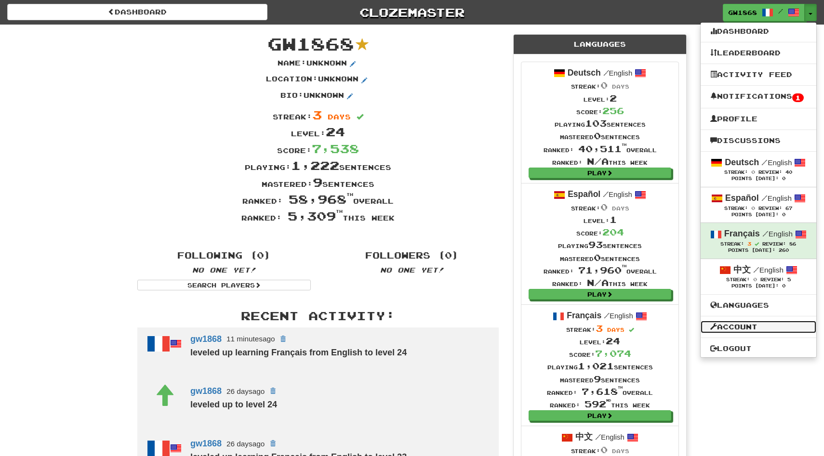
click at [725, 327] on link "Account" at bounding box center [758, 327] width 116 height 13
